Goal: Task Accomplishment & Management: Manage account settings

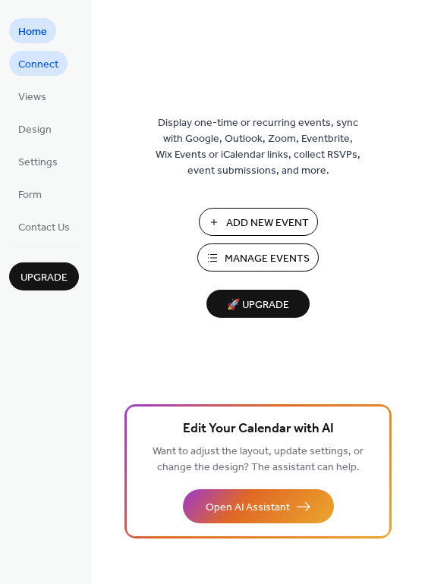
click at [52, 64] on span "Connect" at bounding box center [38, 65] width 40 height 16
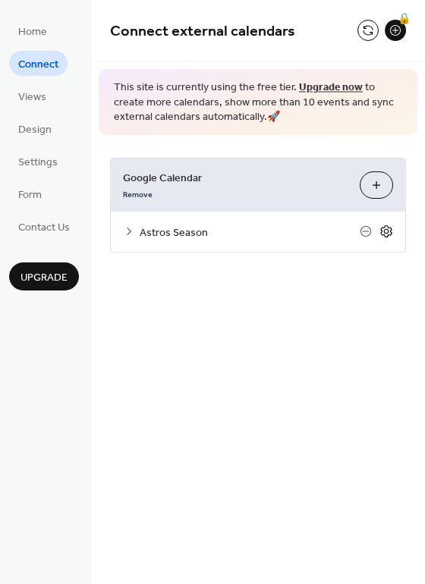
click at [385, 232] on icon at bounding box center [386, 232] width 14 height 14
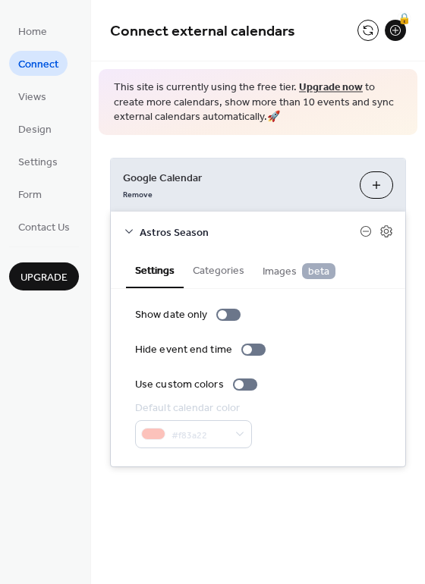
click at [249, 137] on div "Google Calendar Remove Choose Calendars Astros Season Settings Categories Image…" at bounding box center [258, 312] width 334 height 355
click at [187, 160] on div "Google Calendar Remove Choose Calendars" at bounding box center [258, 185] width 294 height 53
click at [368, 375] on div "Show date only Hide event end time Use custom colors Default calendar color #f8…" at bounding box center [258, 377] width 246 height 141
click at [287, 495] on div "Connect external calendars 🔒 This site is currently using the free tier. Upgrad…" at bounding box center [258, 256] width 334 height 513
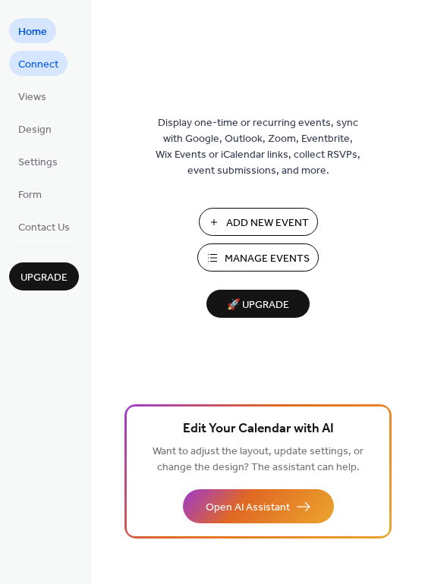
click at [26, 72] on span "Connect" at bounding box center [38, 65] width 40 height 16
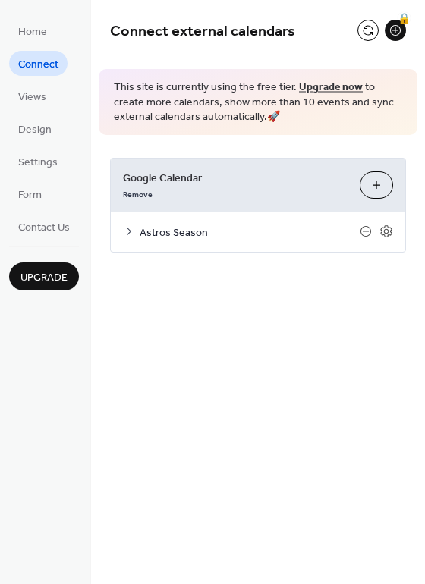
click at [189, 235] on span "Astros Season" at bounding box center [250, 233] width 220 height 16
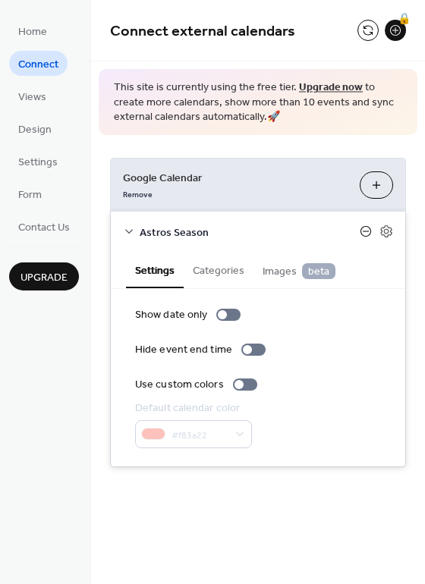
click at [360, 231] on icon at bounding box center [365, 231] width 11 height 11
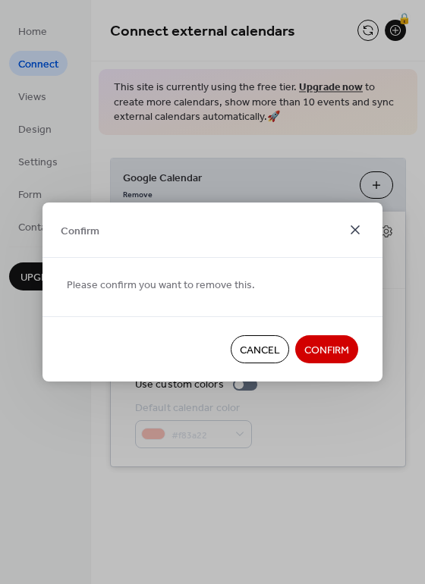
click at [360, 229] on icon at bounding box center [355, 230] width 18 height 18
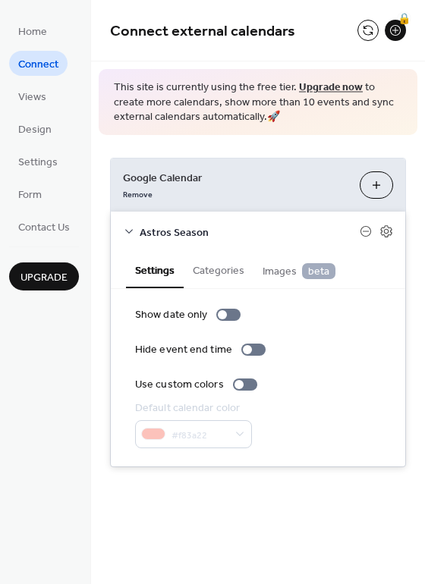
click at [338, 204] on div "Google Calendar Remove Choose Calendars" at bounding box center [258, 185] width 294 height 53
click at [45, 91] on span "Views" at bounding box center [32, 98] width 28 height 16
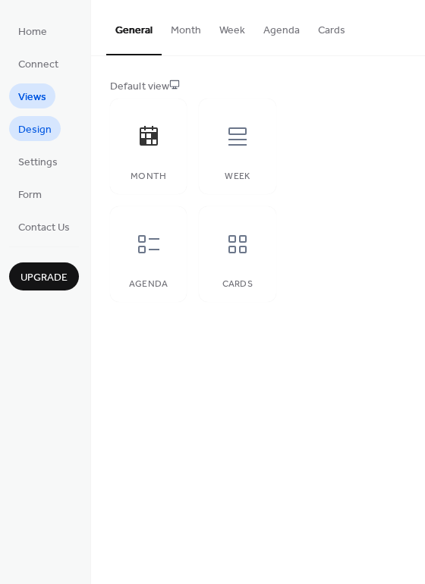
click at [30, 130] on span "Design" at bounding box center [34, 130] width 33 height 16
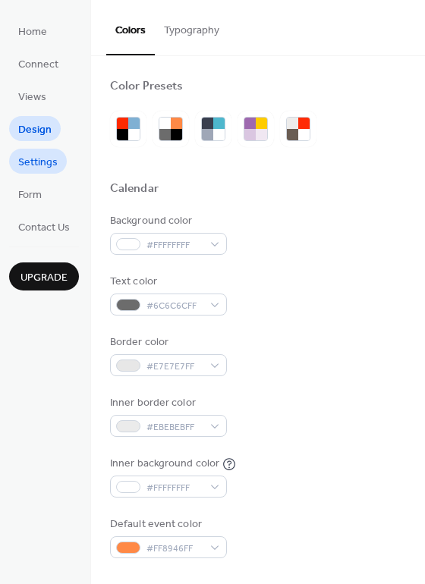
click at [31, 165] on span "Settings" at bounding box center [37, 163] width 39 height 16
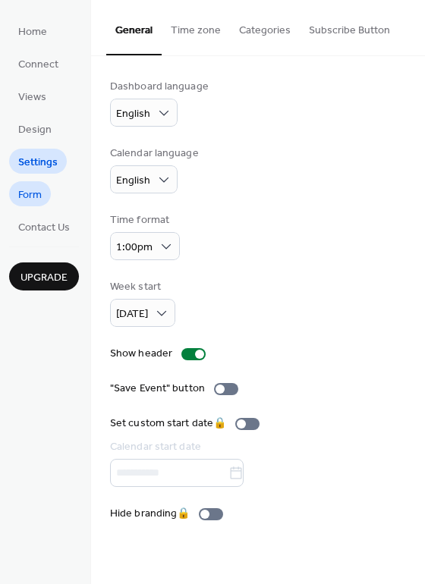
click at [37, 190] on span "Form" at bounding box center [30, 195] width 24 height 16
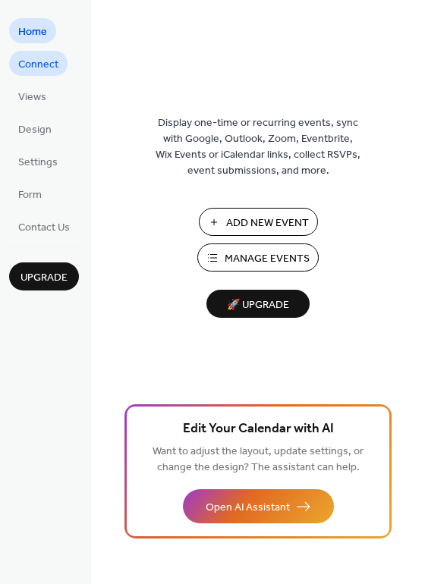
click at [27, 61] on span "Connect" at bounding box center [38, 65] width 40 height 16
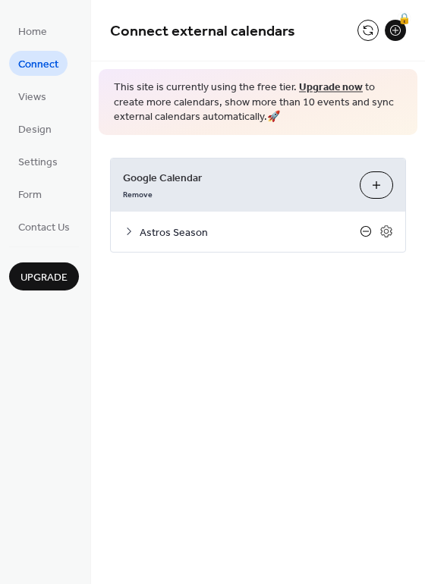
click at [369, 228] on icon at bounding box center [365, 231] width 11 height 11
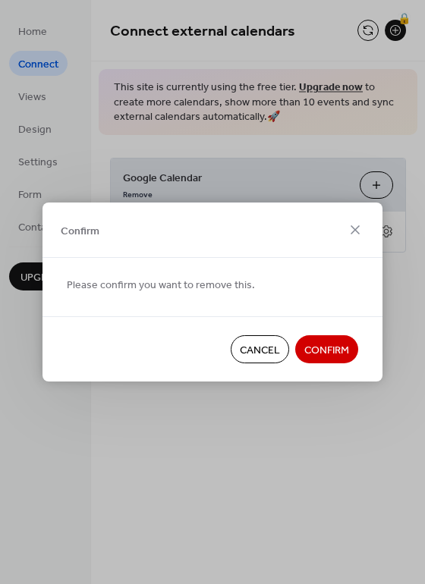
click at [319, 347] on span "Confirm" at bounding box center [326, 351] width 45 height 16
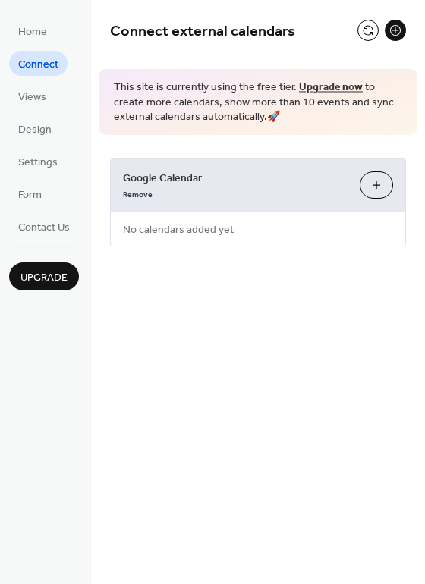
click at [386, 187] on button "Choose Calendars" at bounding box center [376, 184] width 33 height 27
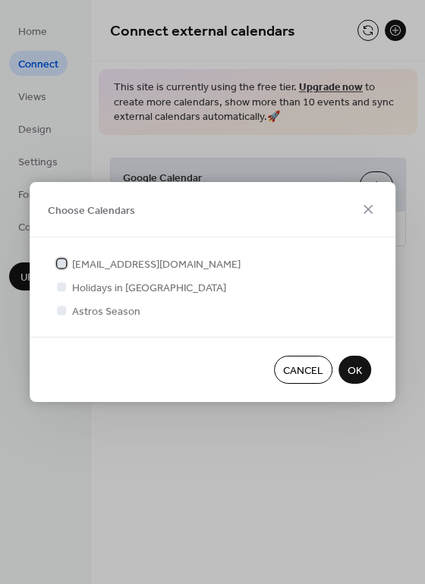
click at [124, 265] on span "[EMAIL_ADDRESS][DOMAIN_NAME]" at bounding box center [156, 265] width 168 height 16
click at [361, 369] on span "OK" at bounding box center [354, 371] width 14 height 16
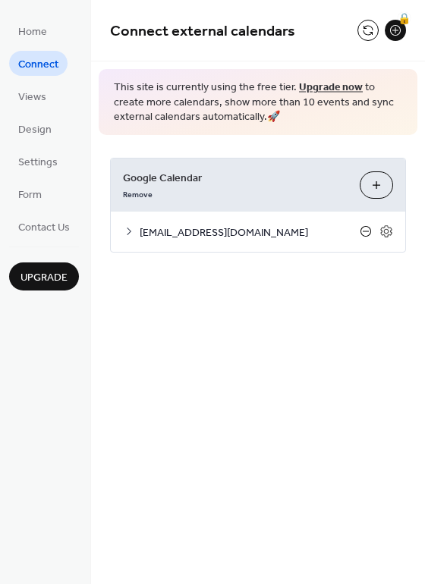
click at [361, 233] on icon at bounding box center [365, 231] width 11 height 11
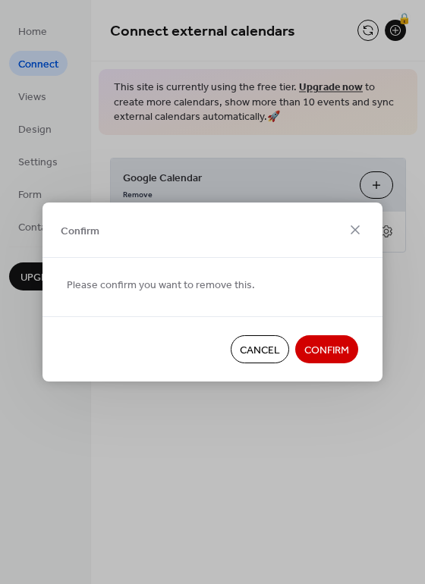
click at [319, 343] on span "Confirm" at bounding box center [326, 351] width 45 height 16
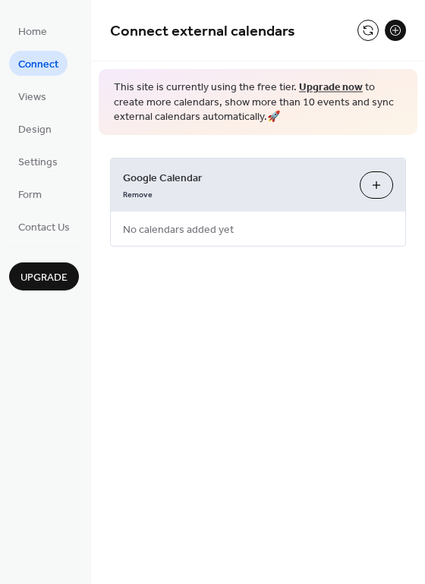
click at [373, 176] on button "Choose Calendars" at bounding box center [376, 184] width 33 height 27
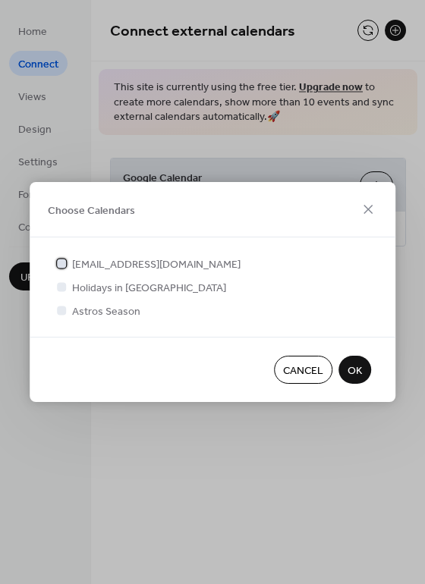
click at [93, 269] on span "[EMAIL_ADDRESS][DOMAIN_NAME]" at bounding box center [156, 265] width 168 height 16
click at [90, 265] on span "[EMAIL_ADDRESS][DOMAIN_NAME]" at bounding box center [156, 265] width 168 height 16
click at [64, 308] on div at bounding box center [61, 310] width 9 height 9
click at [350, 375] on span "OK" at bounding box center [354, 371] width 14 height 16
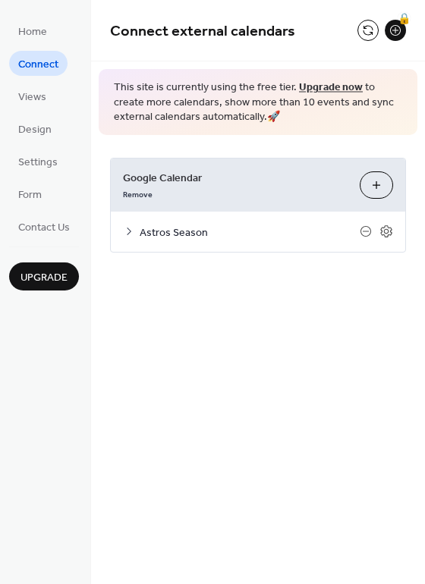
click at [30, 277] on span "Upgrade" at bounding box center [43, 278] width 47 height 16
